Goal: Find specific page/section: Find specific page/section

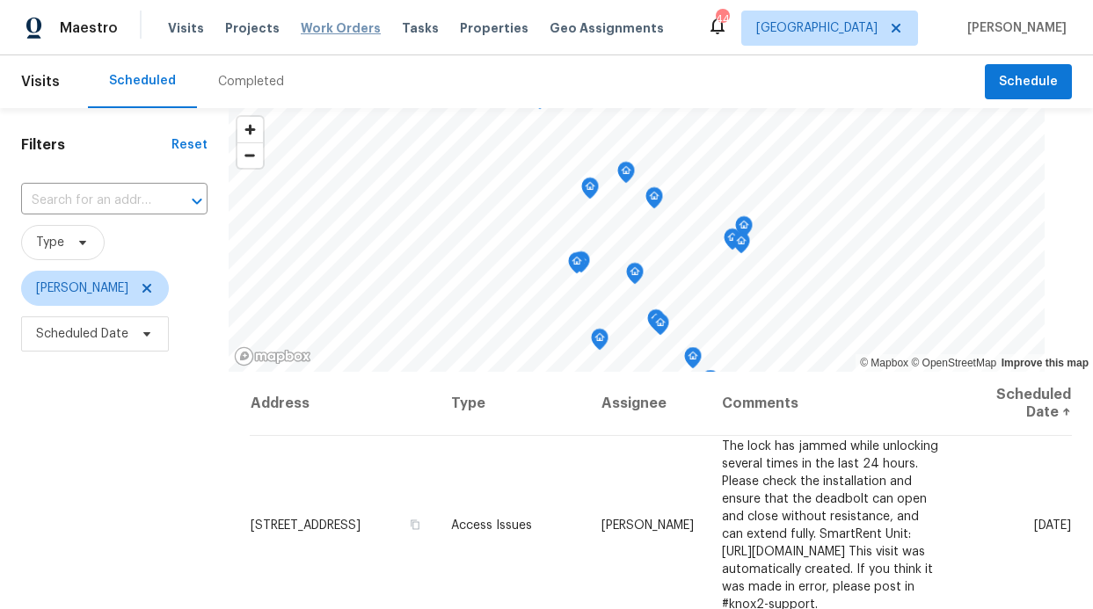
click at [329, 27] on span "Work Orders" at bounding box center [341, 28] width 80 height 18
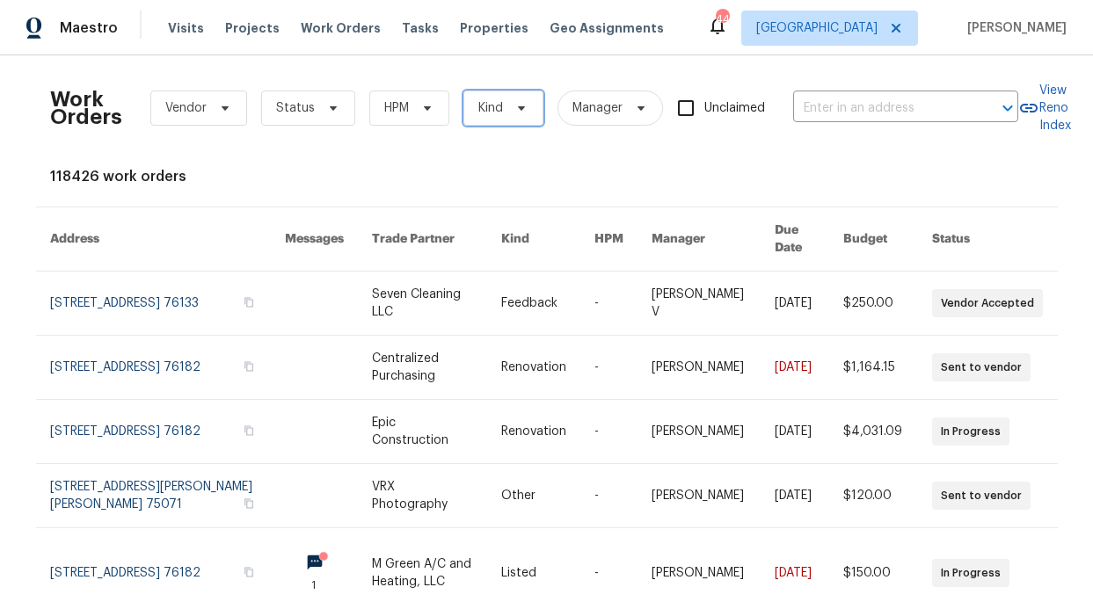
click at [501, 97] on span "Kind" at bounding box center [503, 108] width 80 height 35
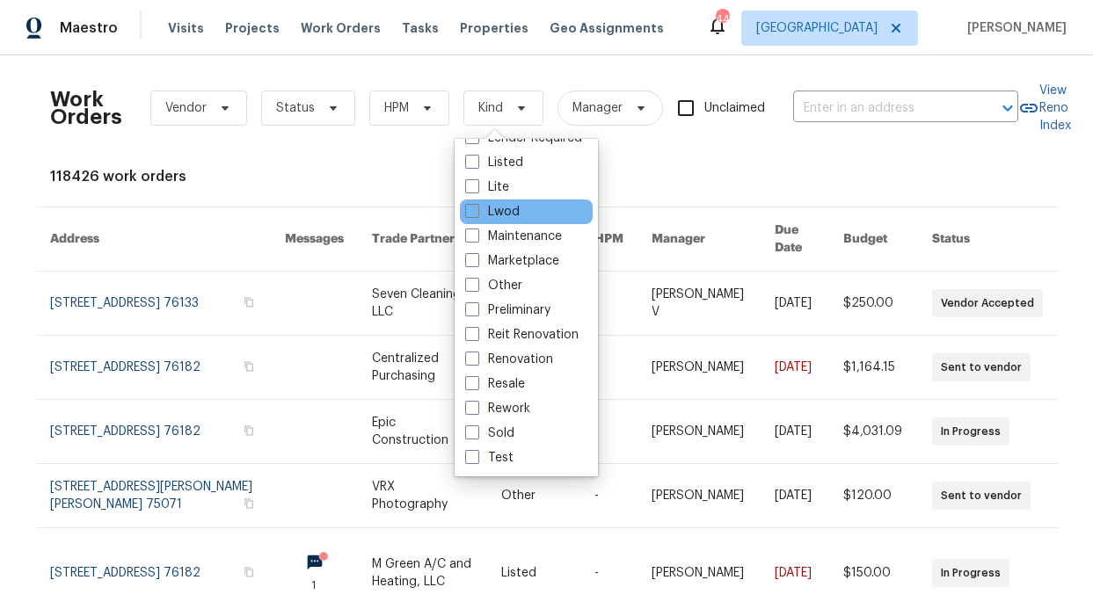
scroll to position [144, 0]
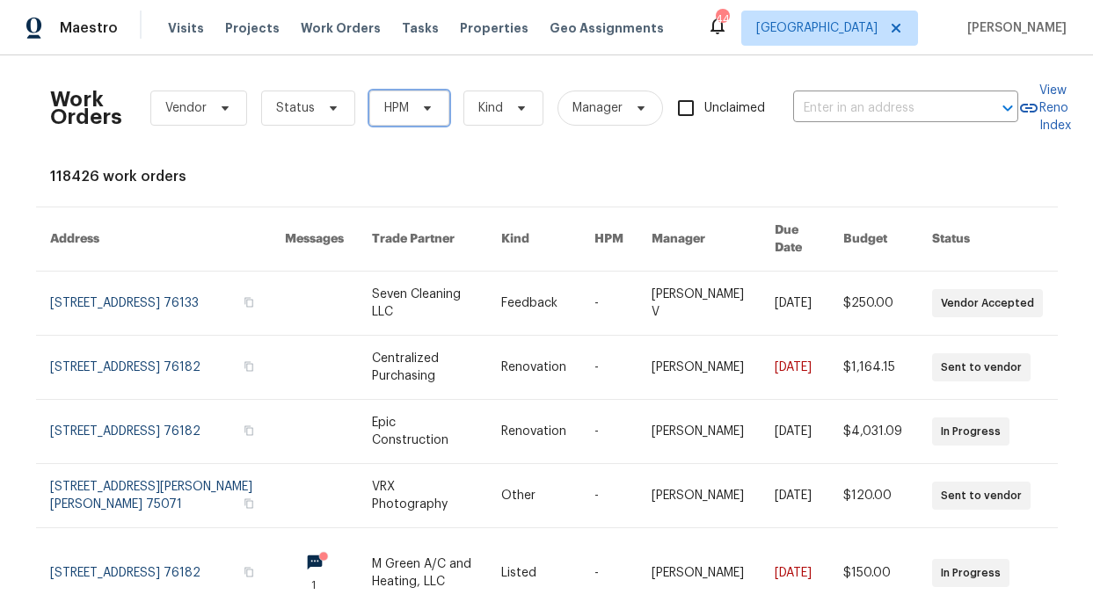
click at [400, 113] on span "HPM" at bounding box center [409, 108] width 80 height 35
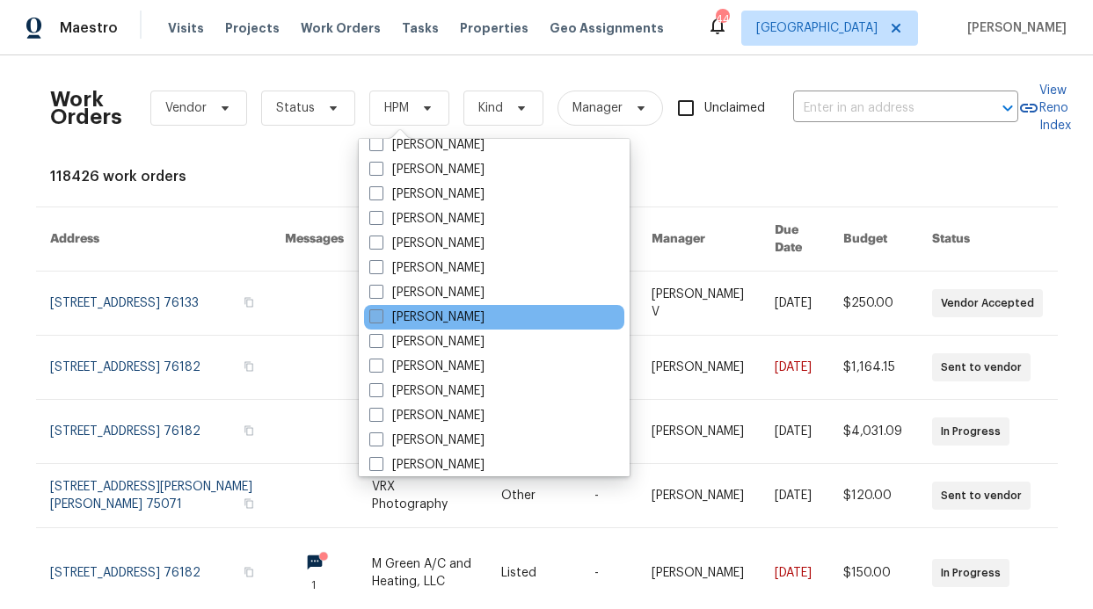
scroll to position [981, 0]
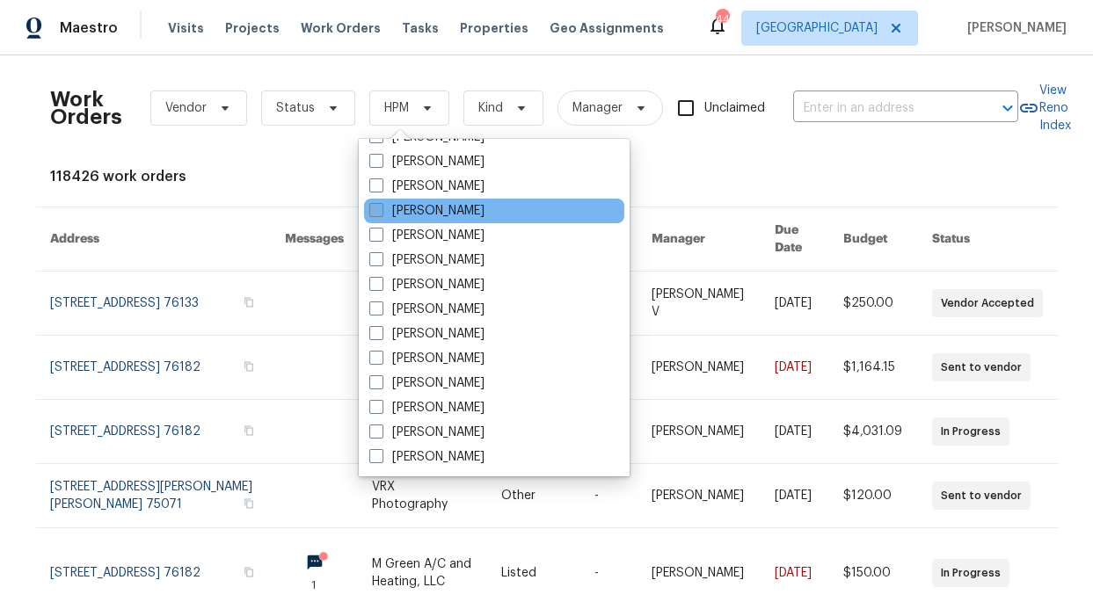
click at [441, 216] on label "[PERSON_NAME]" at bounding box center [426, 211] width 115 height 18
click at [381, 214] on input "[PERSON_NAME]" at bounding box center [374, 207] width 11 height 11
checkbox input "true"
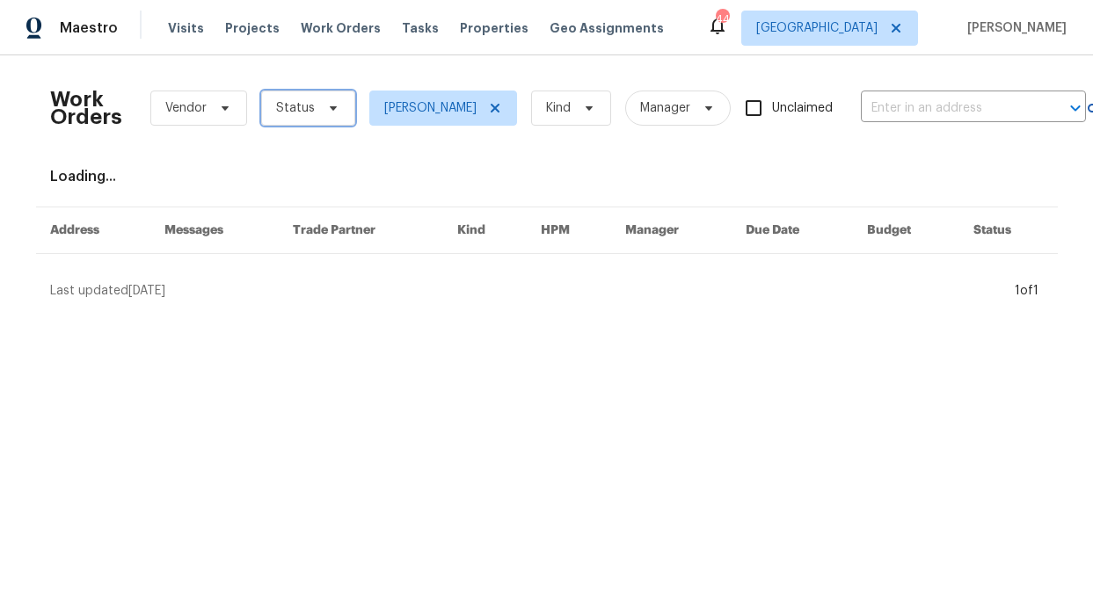
click at [309, 118] on span "Status" at bounding box center [308, 108] width 94 height 35
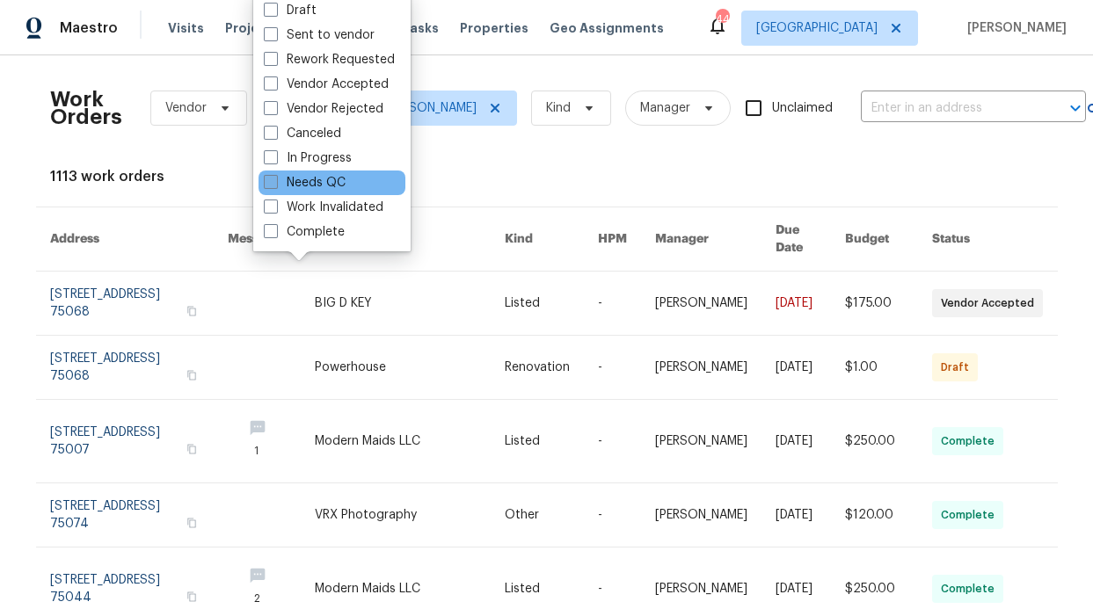
click at [311, 178] on label "Needs QC" at bounding box center [305, 183] width 82 height 18
click at [275, 178] on input "Needs QC" at bounding box center [269, 179] width 11 height 11
checkbox input "true"
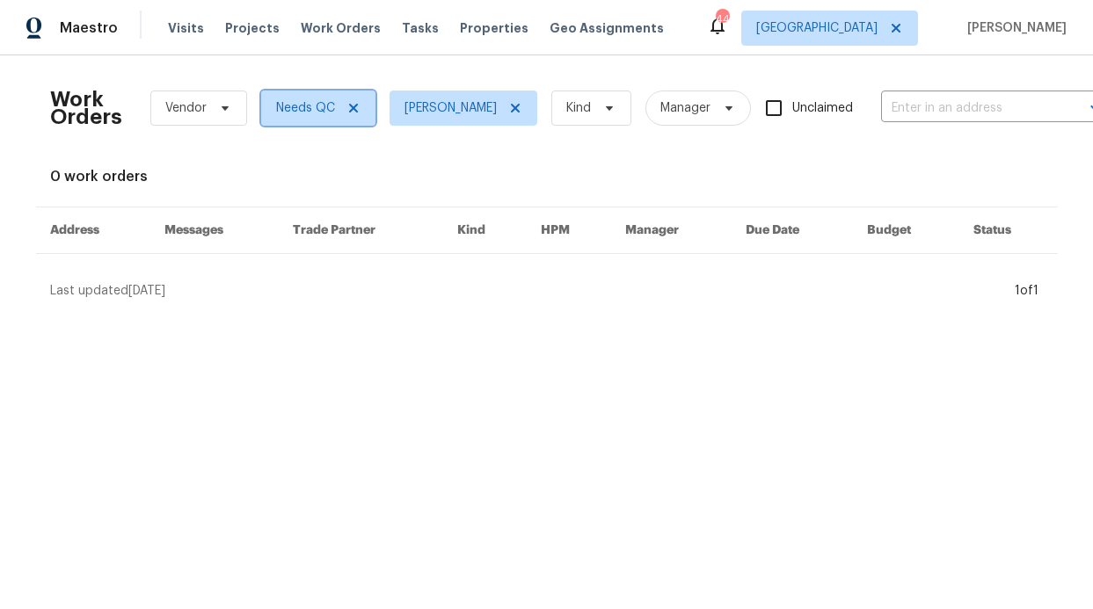
click at [348, 109] on icon at bounding box center [352, 108] width 9 height 9
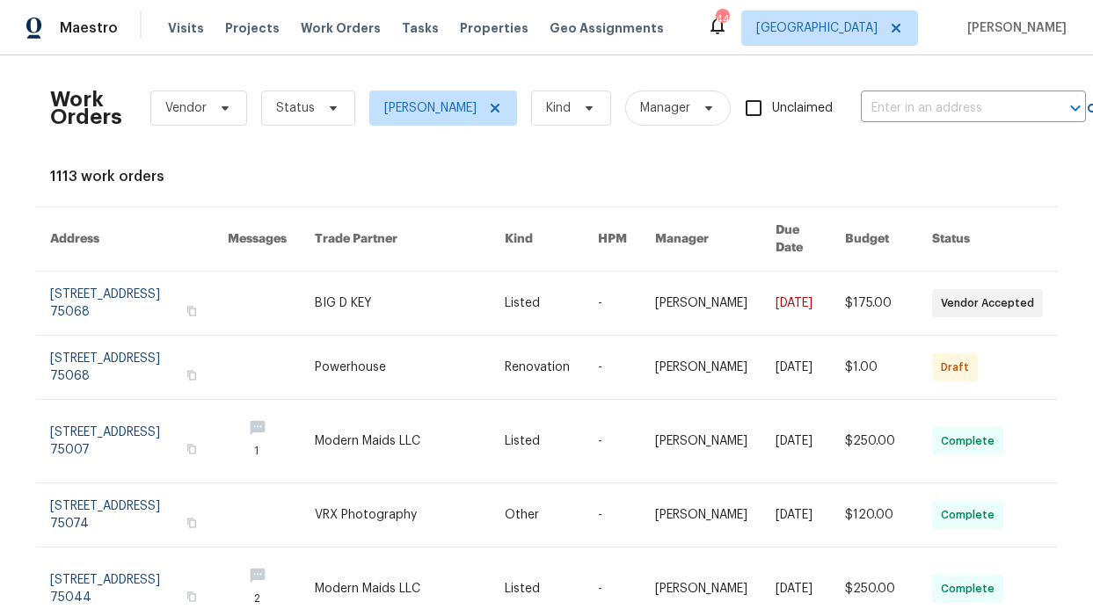
click at [486, 42] on div "Visits Projects Work Orders Tasks Properties Geo Assignments" at bounding box center [426, 28] width 517 height 35
click at [476, 36] on span "Properties" at bounding box center [494, 28] width 69 height 18
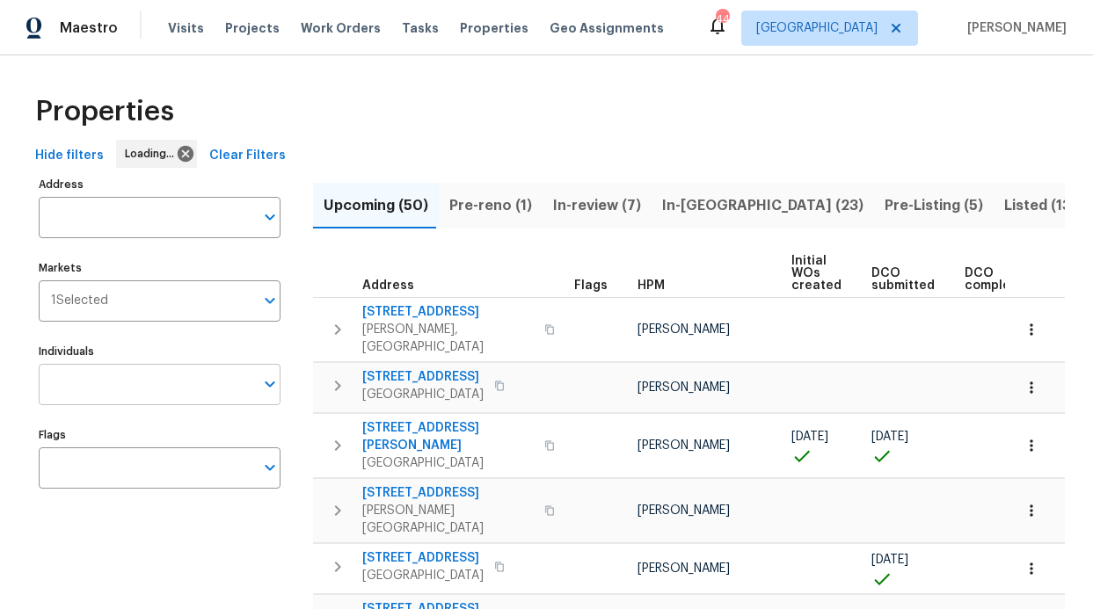
click at [217, 382] on input "Individuals" at bounding box center [146, 384] width 215 height 41
click at [203, 381] on input "Individuals" at bounding box center [146, 384] width 215 height 41
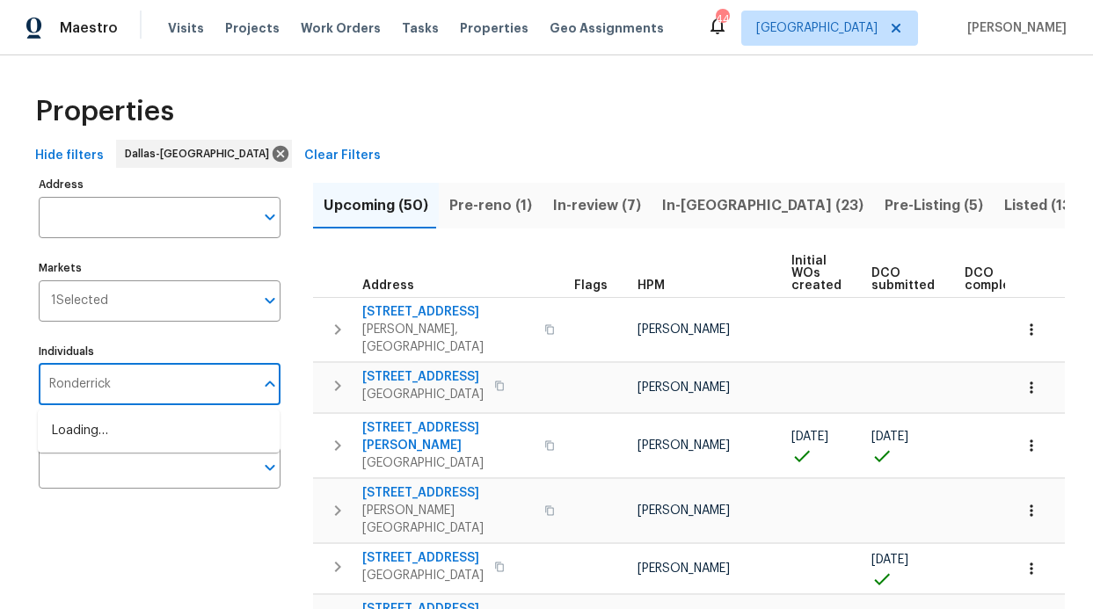
type input "Ronderrick"
click at [150, 446] on li "[PERSON_NAME]" at bounding box center [159, 440] width 214 height 37
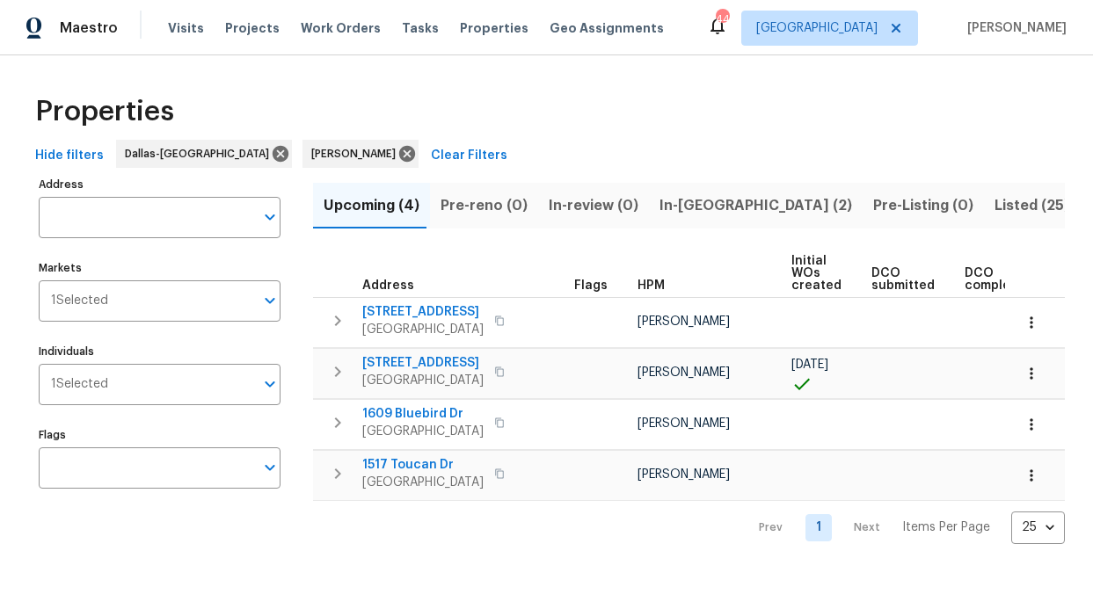
click at [678, 196] on span "In-reno (2)" at bounding box center [755, 205] width 192 height 25
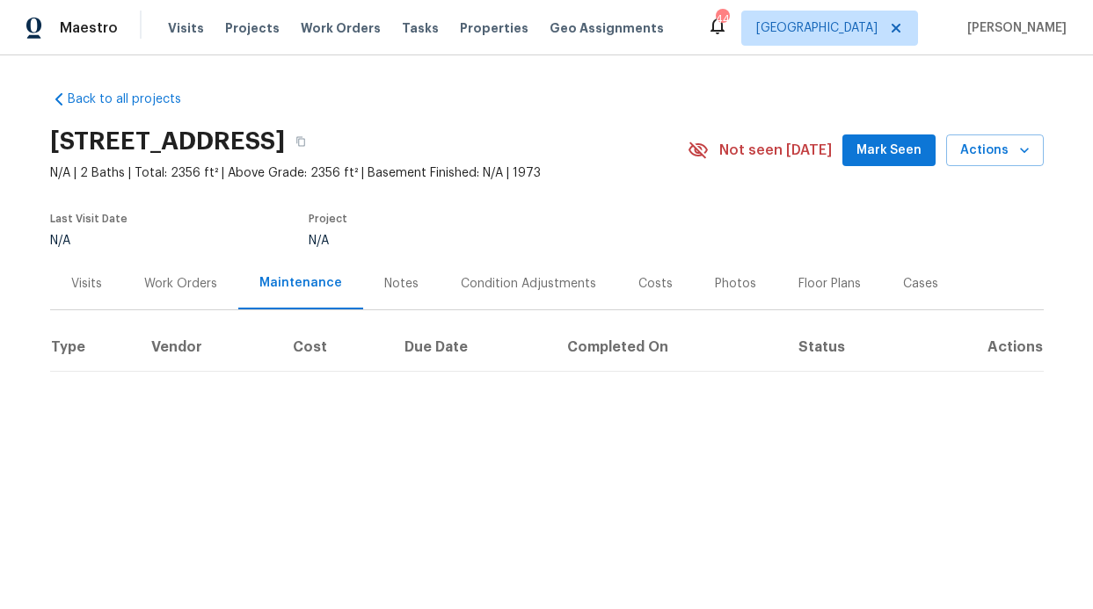
click at [198, 40] on div "Visits Projects Work Orders Tasks Properties Geo Assignments" at bounding box center [426, 28] width 517 height 35
click at [188, 25] on span "Visits" at bounding box center [186, 28] width 36 height 18
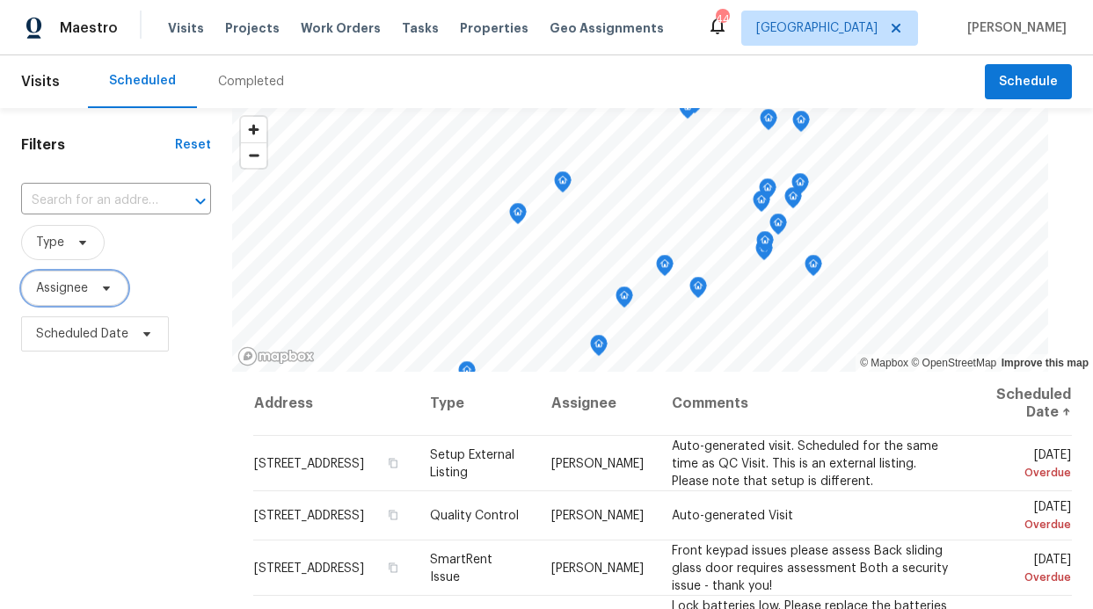
click at [68, 294] on span "Assignee" at bounding box center [62, 289] width 52 height 18
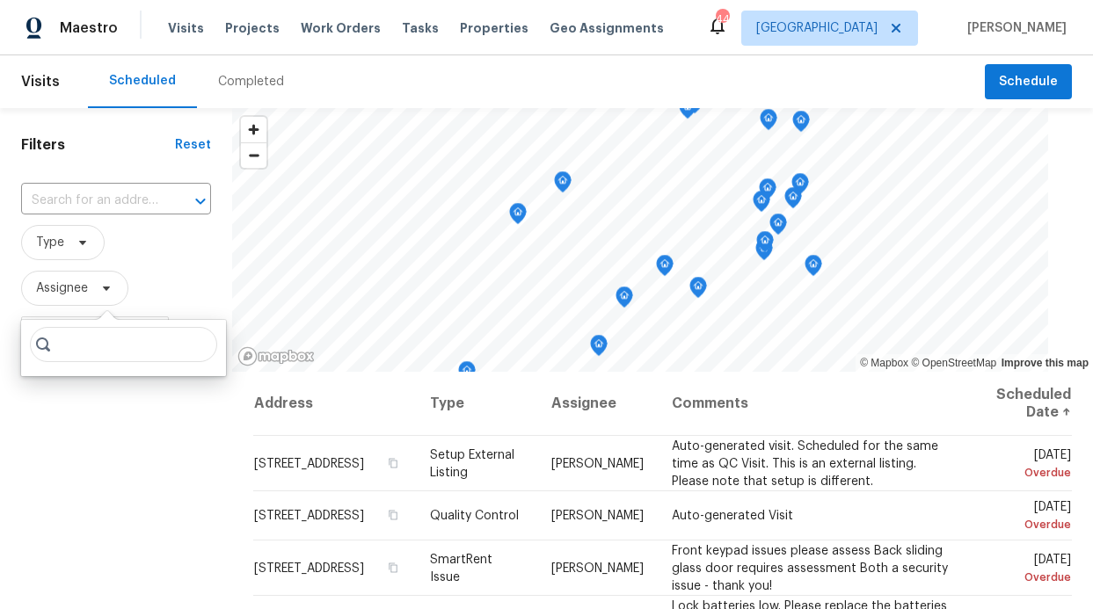
click at [77, 341] on input "search" at bounding box center [123, 344] width 187 height 35
type input "Ronderrick"
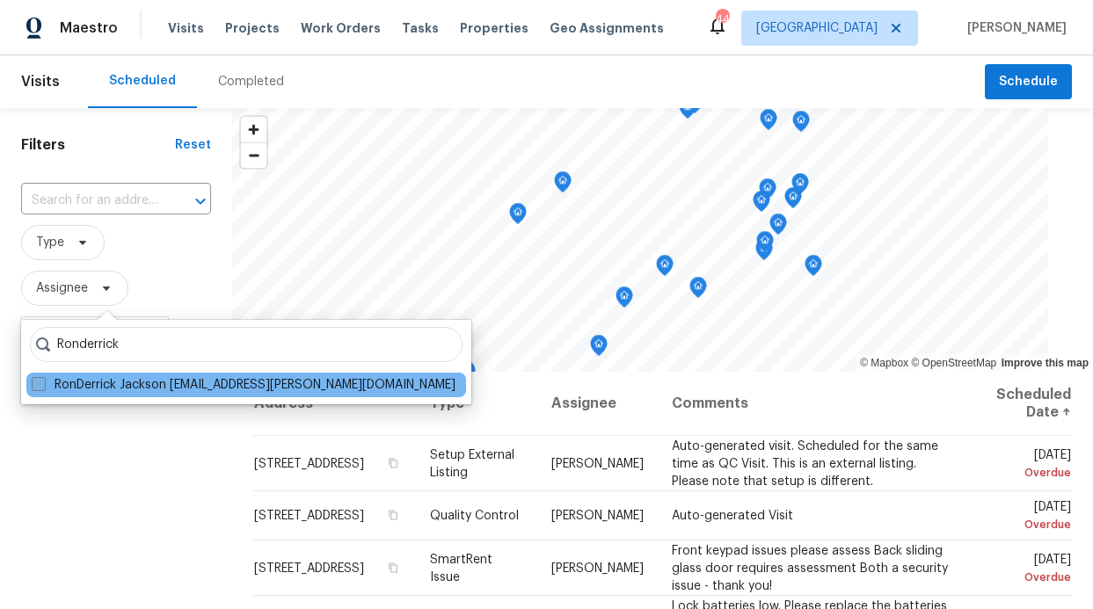
click at [215, 380] on label "RonDerrick Jackson ron.jackson@opendoor.com" at bounding box center [244, 385] width 424 height 18
click at [43, 380] on input "RonDerrick Jackson ron.jackson@opendoor.com" at bounding box center [37, 381] width 11 height 11
checkbox input "true"
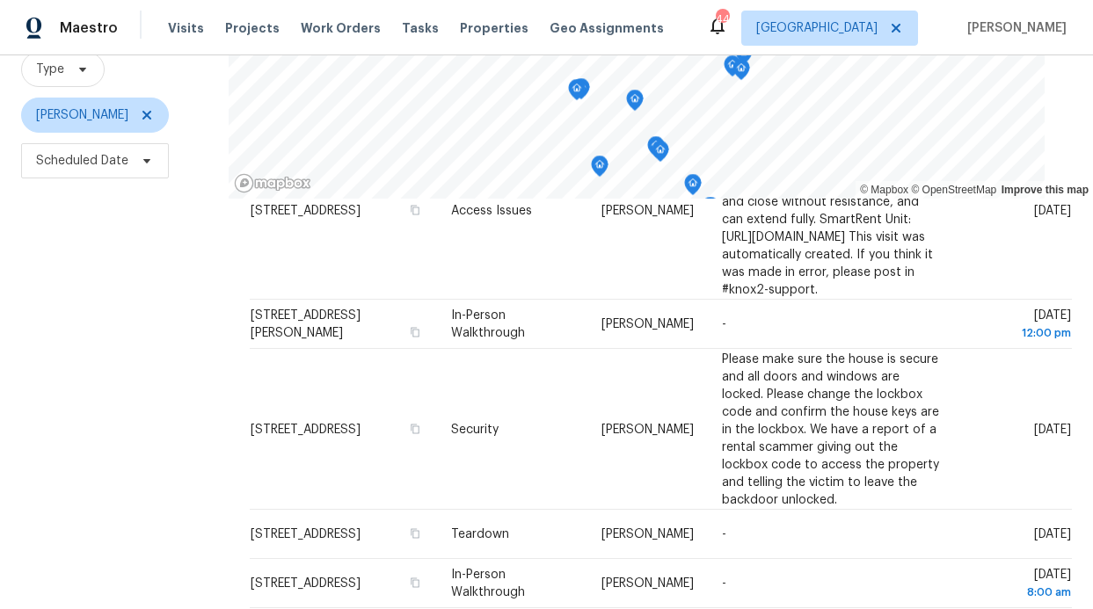
scroll to position [174, 0]
